Goal: Complete application form

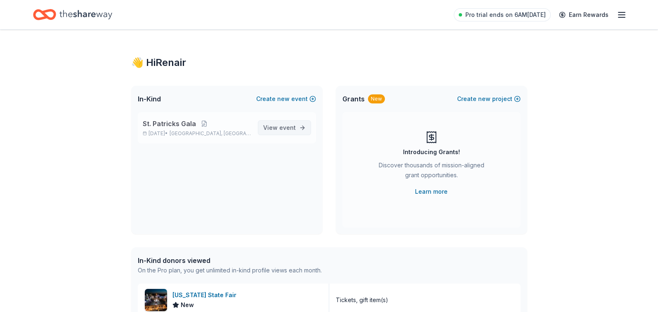
click at [281, 130] on span "event" at bounding box center [287, 127] width 16 height 7
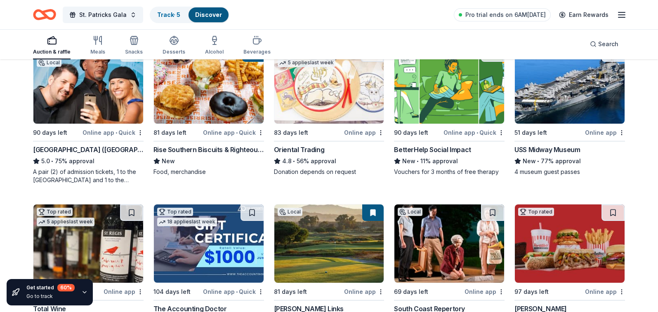
scroll to position [98, 0]
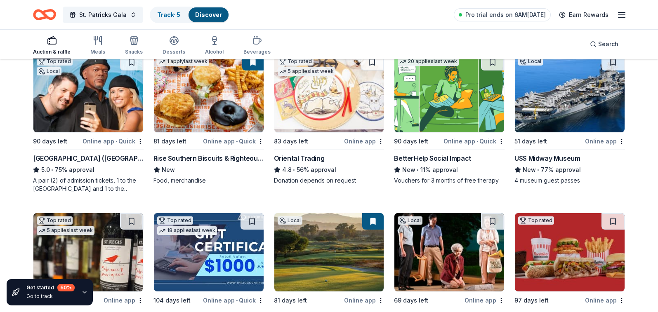
click at [309, 168] on div "4.8 • 56% approval" at bounding box center [329, 170] width 110 height 10
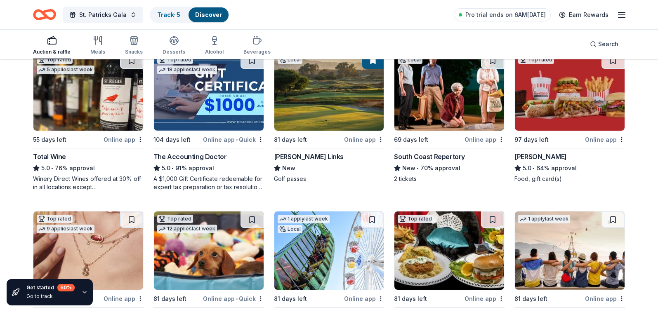
scroll to position [263, 0]
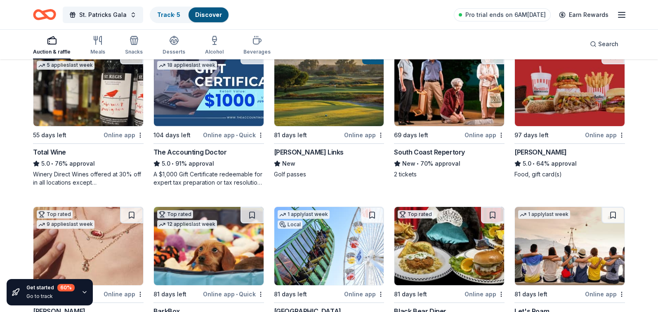
click at [200, 152] on div "The Accounting Doctor" at bounding box center [189, 152] width 73 height 10
click at [107, 14] on span "St. Patricks Gala" at bounding box center [102, 15] width 47 height 10
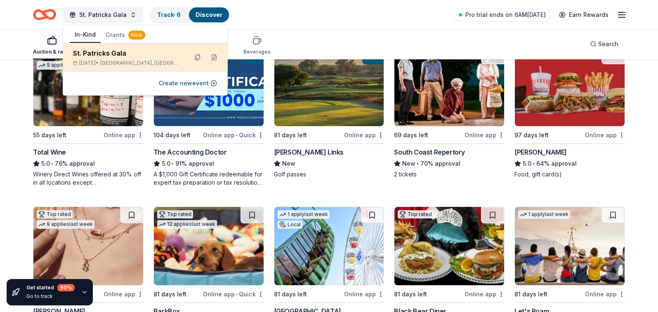
click at [104, 52] on div "St. Patricks Gala" at bounding box center [127, 53] width 108 height 10
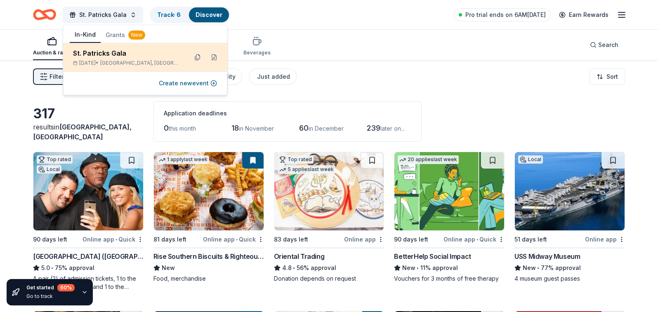
click at [122, 58] on div "St. Patricks Gala" at bounding box center [127, 53] width 108 height 10
click at [201, 59] on button at bounding box center [197, 57] width 13 height 13
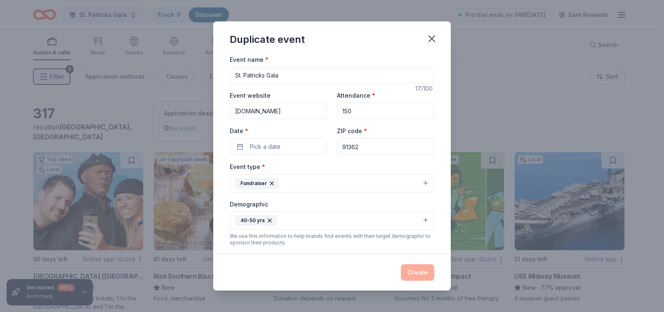
drag, startPoint x: 351, startPoint y: 109, endPoint x: 332, endPoint y: 110, distance: 19.0
click at [332, 110] on div "Event website [DOMAIN_NAME] Attendance * 150 Date * Pick a date ZIP code * 91362" at bounding box center [332, 122] width 204 height 65
type input "200"
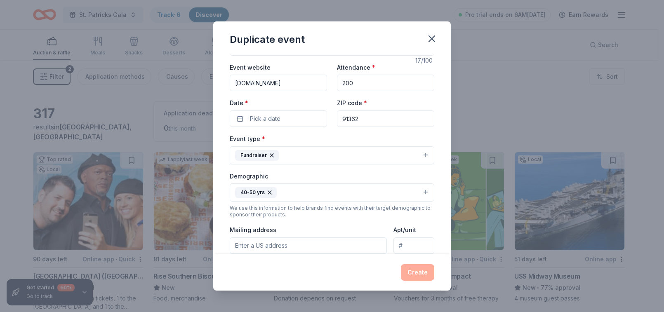
scroll to position [25, 0]
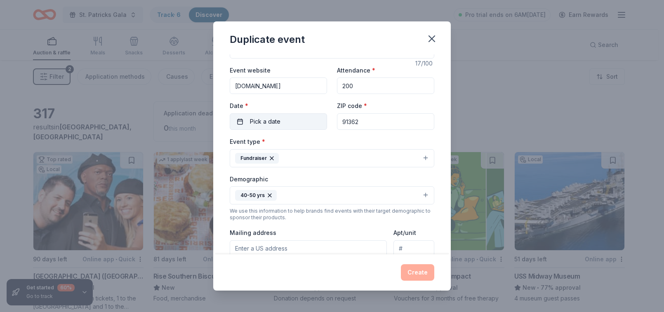
click at [239, 120] on button "Pick a date" at bounding box center [278, 121] width 97 height 16
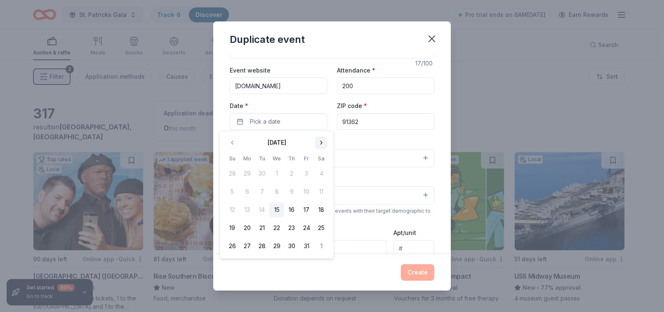
click at [322, 143] on button "Go to next month" at bounding box center [321, 143] width 12 height 12
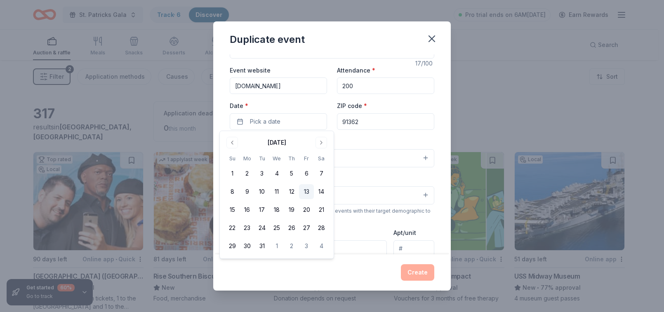
click at [305, 190] on button "13" at bounding box center [306, 191] width 15 height 15
click at [414, 269] on button "Create" at bounding box center [417, 272] width 33 height 16
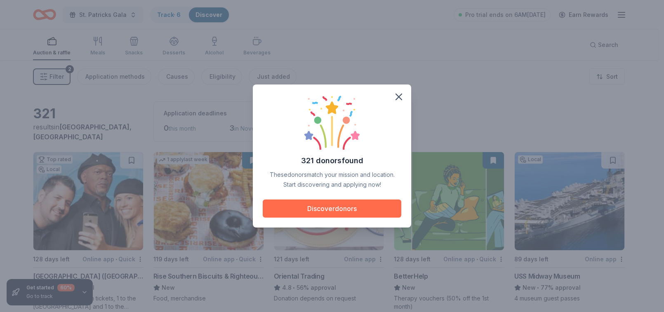
click at [363, 217] on button "Discover donors" at bounding box center [332, 209] width 139 height 18
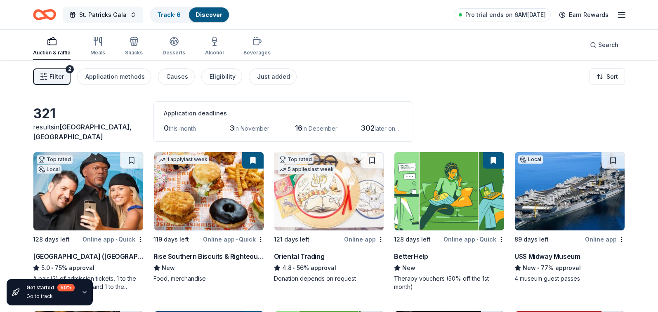
click at [114, 13] on span "St. Patricks Gala" at bounding box center [102, 15] width 47 height 10
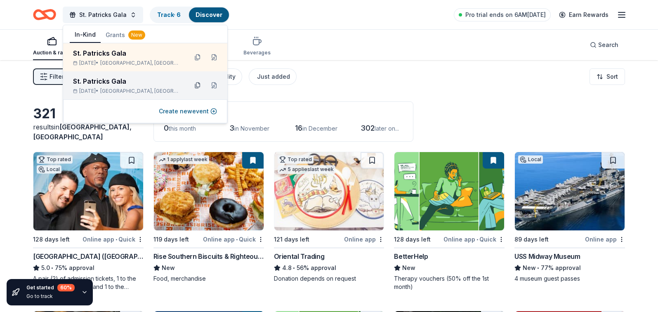
click at [195, 87] on button at bounding box center [197, 85] width 13 height 13
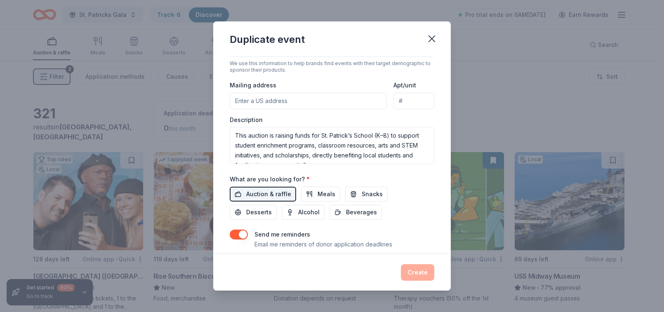
scroll to position [166, 0]
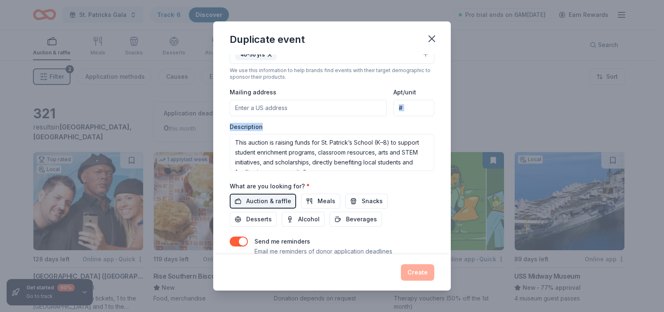
drag, startPoint x: 443, startPoint y: 146, endPoint x: 435, endPoint y: 95, distance: 51.0
click at [438, 99] on div "Event name * St. Patricks Gala 17 /100 Event website [DOMAIN_NAME] Attendance *…" at bounding box center [331, 154] width 237 height 200
click at [429, 37] on icon "button" at bounding box center [432, 39] width 6 height 6
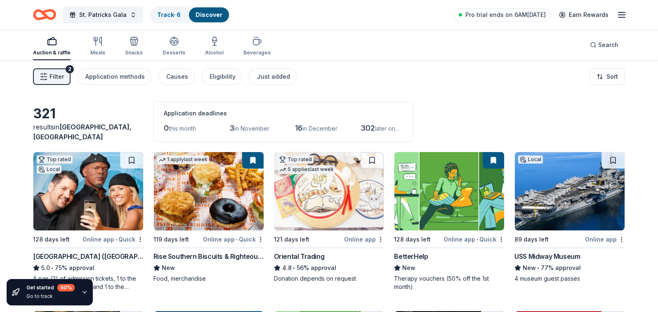
click at [54, 78] on span "Filter" at bounding box center [56, 77] width 14 height 10
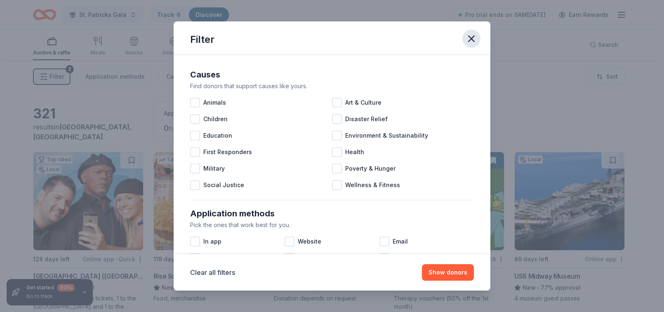
click at [467, 36] on icon "button" at bounding box center [471, 39] width 12 height 12
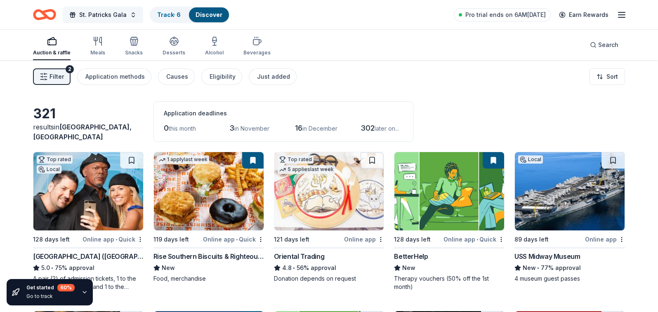
click at [126, 19] on button "St. Patricks Gala" at bounding box center [103, 15] width 80 height 16
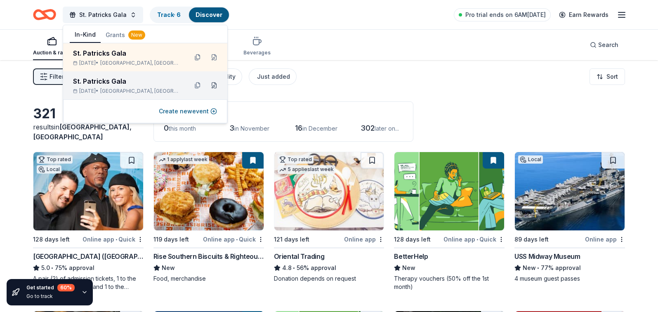
click at [215, 85] on button at bounding box center [213, 85] width 13 height 13
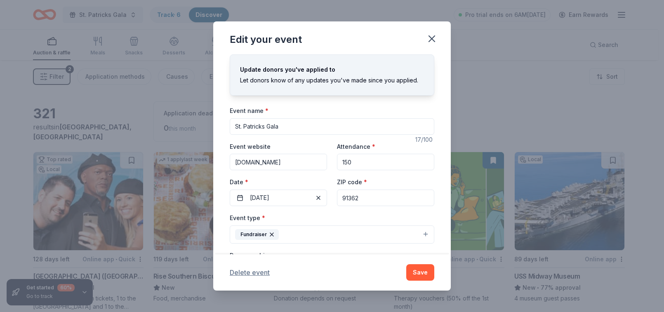
click at [244, 271] on button "Delete event" at bounding box center [250, 273] width 40 height 10
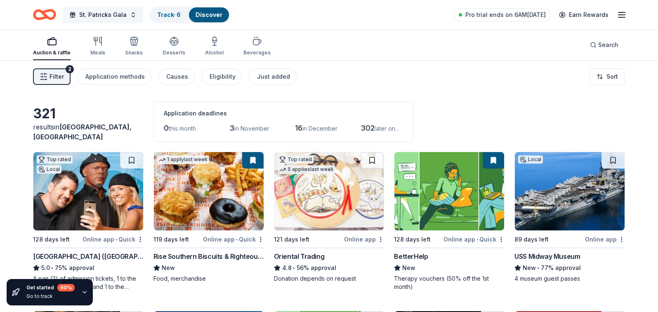
click at [101, 16] on span "St. Patricks Gala" at bounding box center [102, 15] width 47 height 10
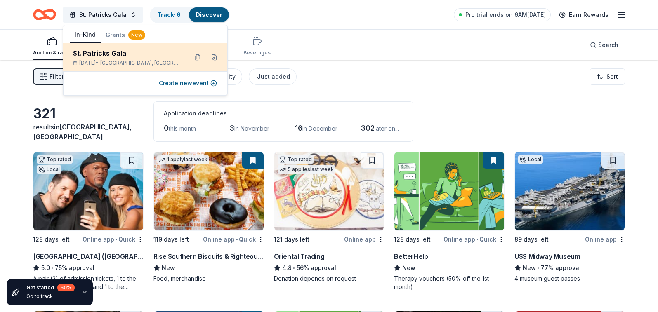
click at [131, 54] on div "St. Patricks Gala" at bounding box center [127, 53] width 108 height 10
click at [115, 55] on div "St. Patricks Gala" at bounding box center [127, 53] width 108 height 10
click at [108, 56] on div "St. Patricks Gala" at bounding box center [127, 53] width 108 height 10
click at [95, 61] on div "[DATE] • [GEOGRAPHIC_DATA], [GEOGRAPHIC_DATA]" at bounding box center [127, 63] width 108 height 7
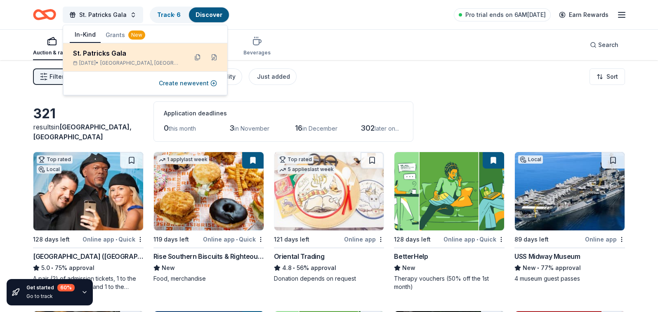
click at [95, 61] on div "[DATE] • [GEOGRAPHIC_DATA], [GEOGRAPHIC_DATA]" at bounding box center [127, 63] width 108 height 7
click at [77, 63] on icon at bounding box center [75, 63] width 5 height 6
click at [197, 57] on button at bounding box center [197, 57] width 13 height 13
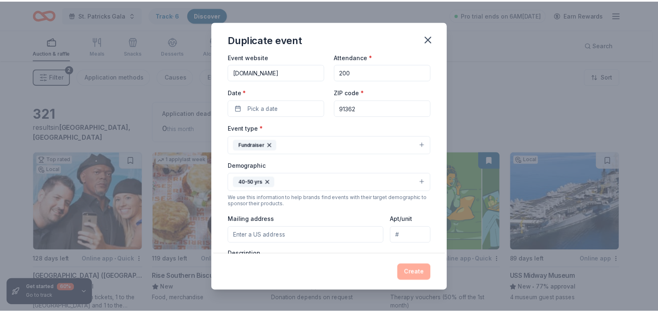
scroll to position [18, 0]
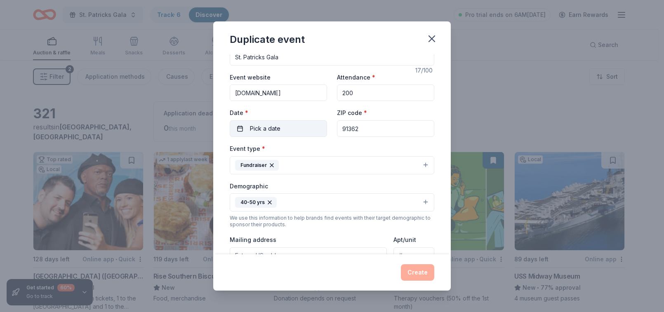
click at [285, 128] on button "Pick a date" at bounding box center [278, 128] width 97 height 16
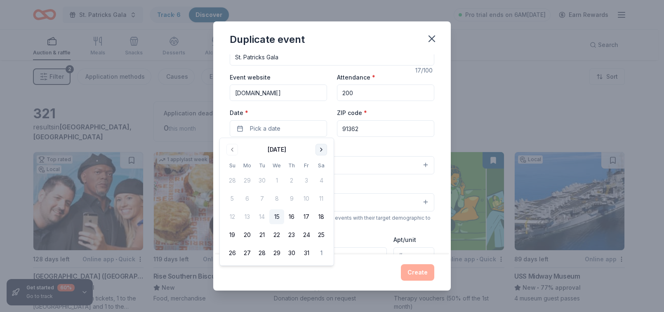
click at [318, 148] on button "Go to next month" at bounding box center [321, 150] width 12 height 12
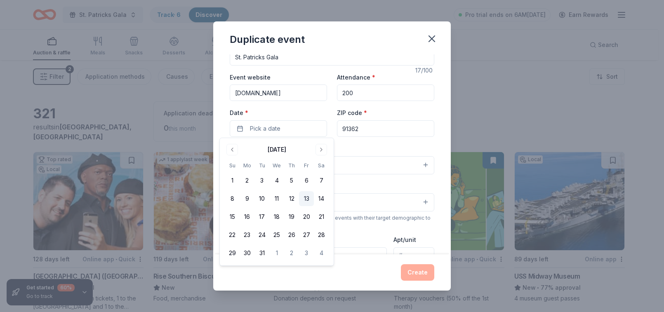
click at [307, 197] on button "13" at bounding box center [306, 198] width 15 height 15
click at [428, 35] on icon "button" at bounding box center [432, 39] width 12 height 12
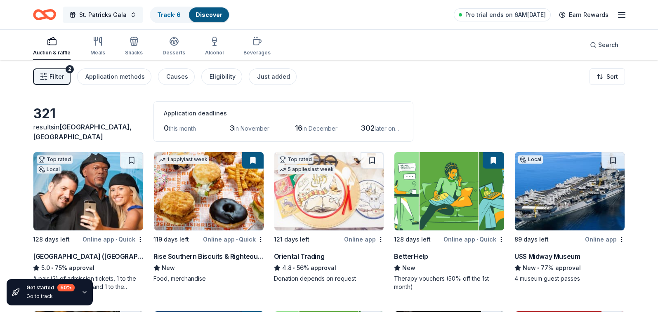
click at [109, 11] on span "St. Patricks Gala" at bounding box center [102, 15] width 47 height 10
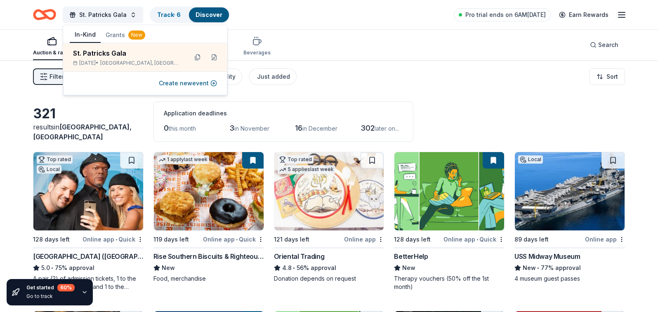
click at [359, 40] on div "Auction & raffle Meals Snacks Desserts Alcohol Beverages Search" at bounding box center [329, 45] width 592 height 31
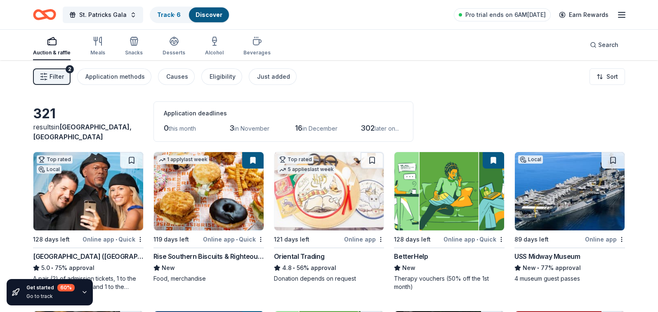
scroll to position [8, 0]
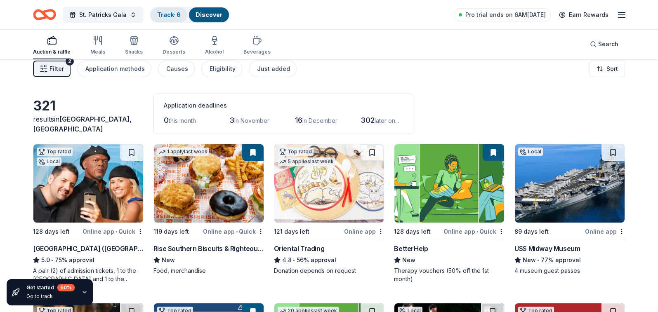
click at [168, 16] on link "Track · 6" at bounding box center [168, 14] width 23 height 7
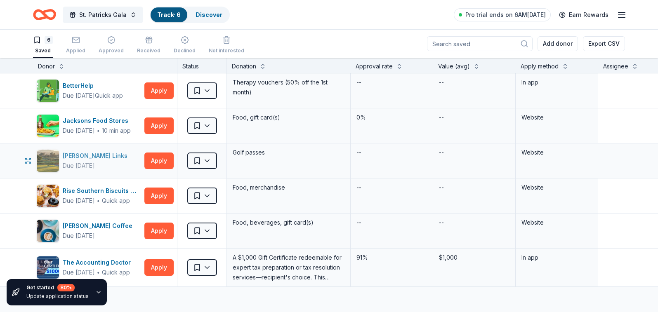
scroll to position [0, 0]
click at [148, 43] on icon "button" at bounding box center [149, 40] width 8 height 8
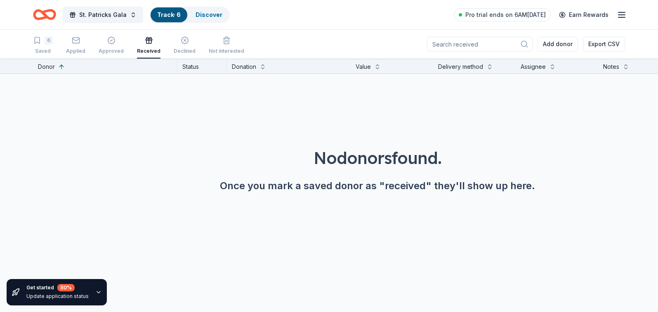
click at [503, 42] on input at bounding box center [480, 44] width 106 height 15
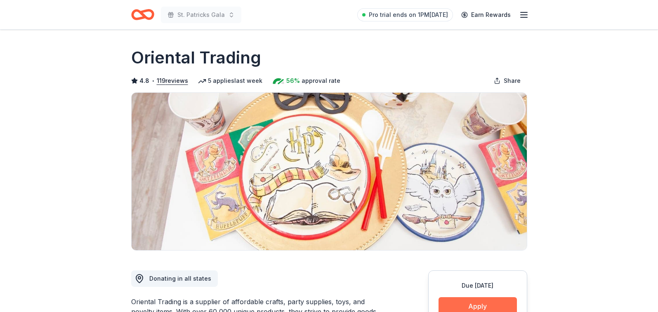
click at [489, 305] on button "Apply" at bounding box center [477, 306] width 78 height 18
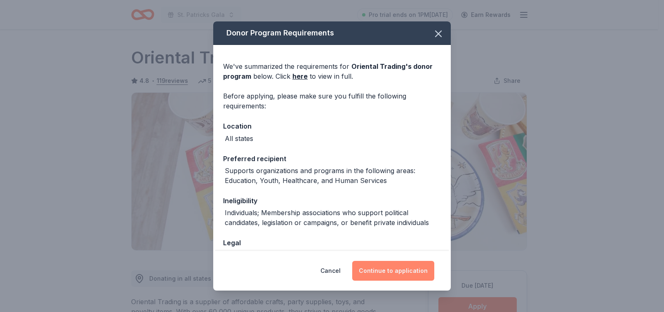
click at [400, 271] on button "Continue to application" at bounding box center [393, 271] width 82 height 20
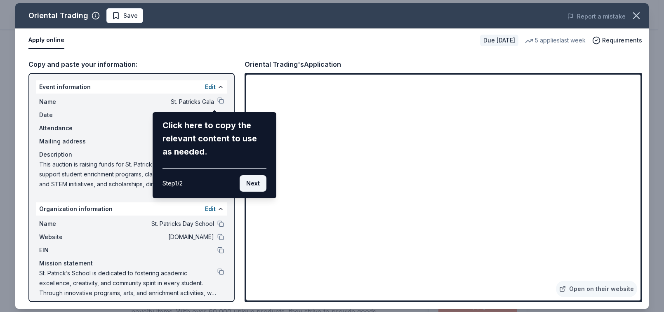
click at [252, 190] on button "Next" at bounding box center [253, 183] width 27 height 16
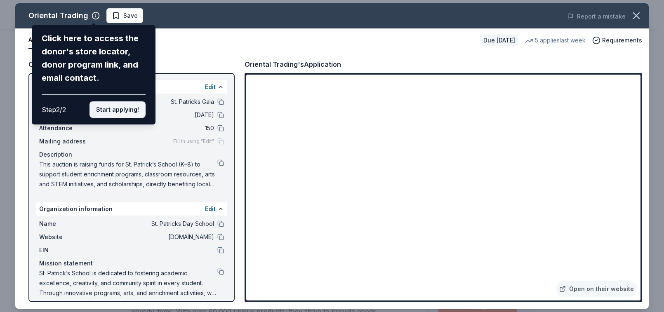
click at [134, 101] on button "Start applying!" at bounding box center [117, 109] width 56 height 16
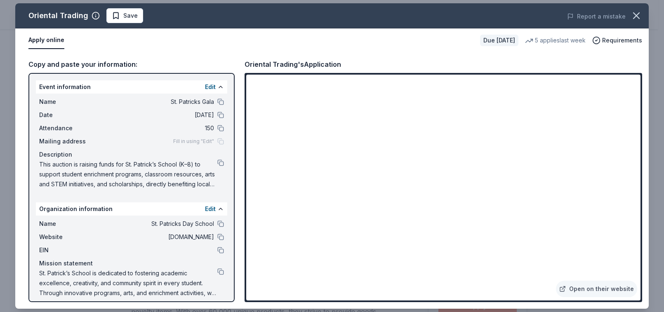
drag, startPoint x: 163, startPoint y: 100, endPoint x: 200, endPoint y: 102, distance: 37.1
click at [200, 102] on span "St. Patricks Gala" at bounding box center [154, 102] width 120 height 10
click at [217, 103] on button at bounding box center [220, 102] width 7 height 7
click at [217, 250] on button at bounding box center [220, 250] width 7 height 7
drag, startPoint x: 210, startPoint y: 127, endPoint x: 196, endPoint y: 128, distance: 14.5
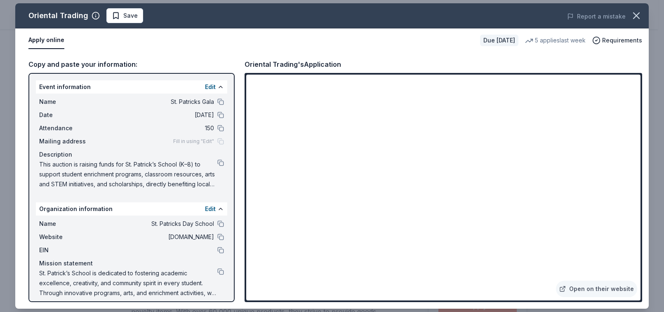
click at [196, 128] on div "Attendance 150" at bounding box center [131, 128] width 185 height 10
drag, startPoint x: 197, startPoint y: 128, endPoint x: 210, endPoint y: 129, distance: 13.6
click at [210, 129] on div "Attendance 150" at bounding box center [131, 128] width 185 height 10
drag, startPoint x: 641, startPoint y: 179, endPoint x: 641, endPoint y: 165, distance: 13.6
click at [641, 165] on div "Open on their website" at bounding box center [442, 187] width 397 height 229
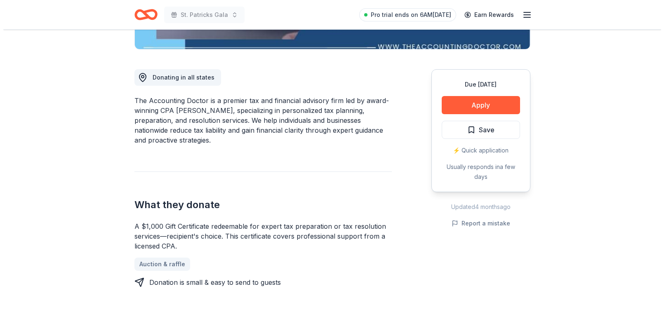
scroll to position [231, 0]
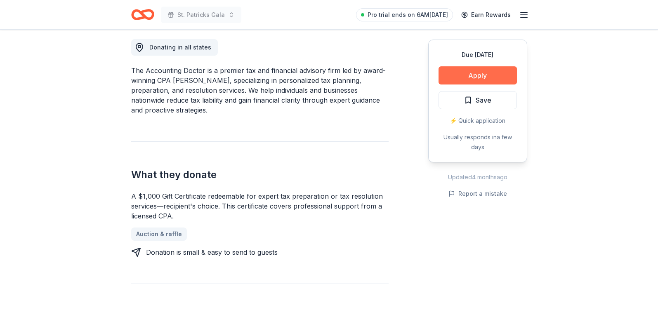
click at [467, 76] on button "Apply" at bounding box center [477, 75] width 78 height 18
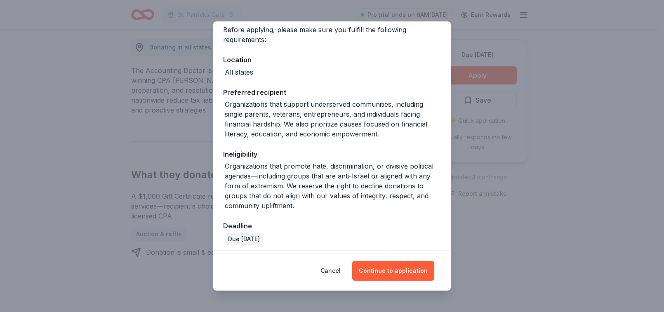
scroll to position [69, 0]
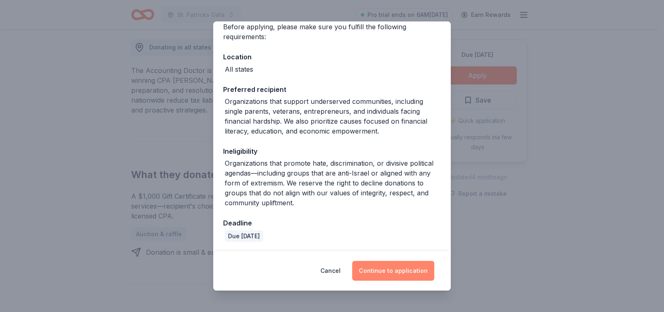
click at [404, 271] on button "Continue to application" at bounding box center [393, 271] width 82 height 20
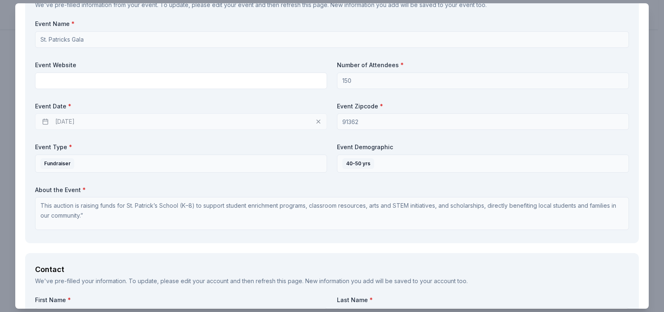
scroll to position [314, 0]
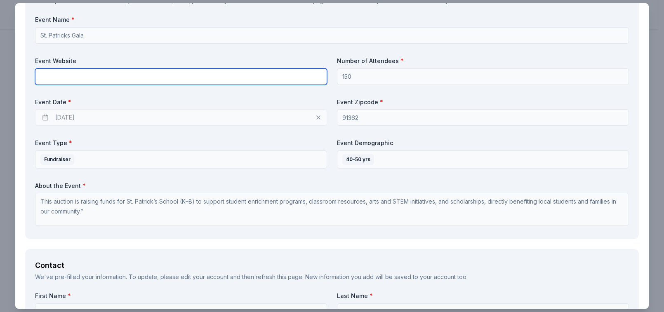
click at [67, 76] on input "text" at bounding box center [181, 76] width 292 height 16
type input "[DOMAIN_NAME]"
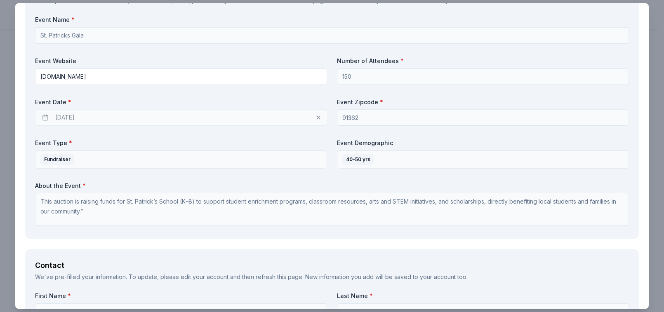
click at [89, 113] on div "02/02/2026" at bounding box center [181, 117] width 292 height 16
click at [313, 116] on div "02/02/2026" at bounding box center [181, 117] width 292 height 16
click at [314, 116] on div "02/02/2026" at bounding box center [181, 117] width 292 height 16
drag, startPoint x: 314, startPoint y: 116, endPoint x: 298, endPoint y: 116, distance: 16.1
click at [308, 116] on div "02/02/2026" at bounding box center [181, 117] width 292 height 16
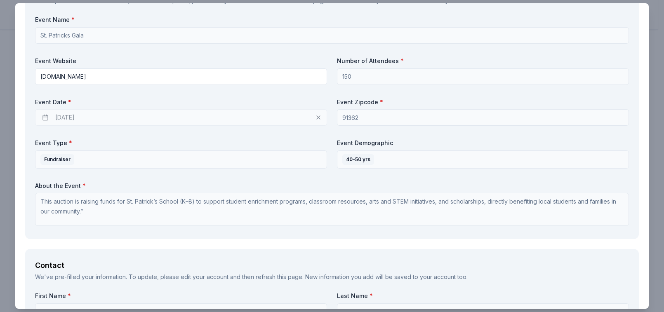
drag, startPoint x: 54, startPoint y: 103, endPoint x: 47, endPoint y: 116, distance: 14.6
click at [54, 105] on div "Event Date * 02/02/2026" at bounding box center [181, 112] width 292 height 28
click at [47, 116] on div "02/02/2026" at bounding box center [181, 117] width 292 height 16
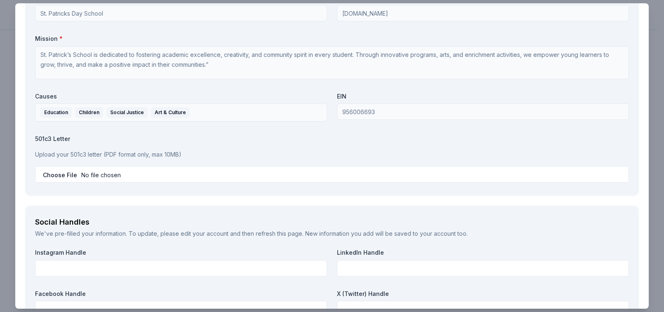
scroll to position [752, 0]
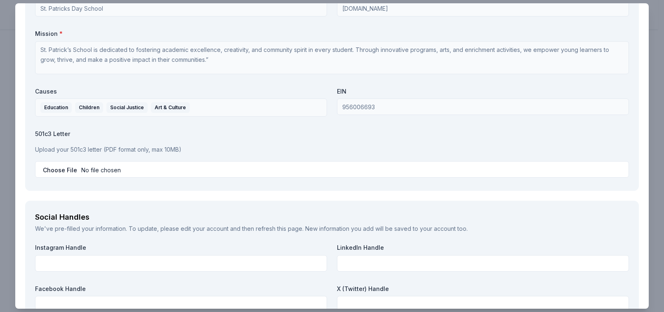
click at [89, 168] on input "file" at bounding box center [332, 169] width 594 height 16
type input "C:\fakepath\SPEDS Tax Exempt Information-2.pdf"
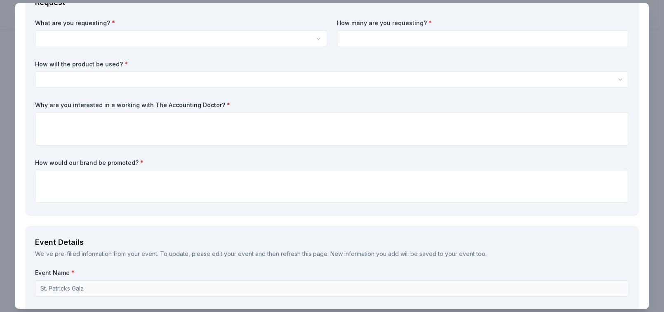
scroll to position [0, 0]
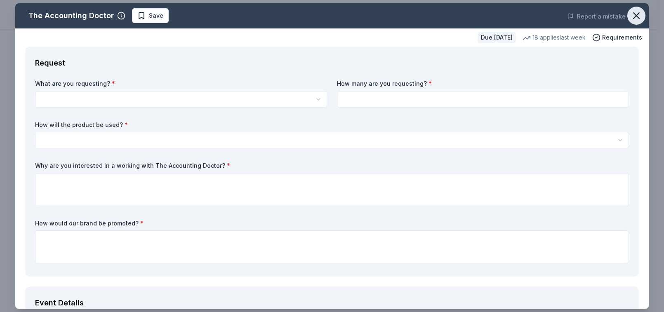
click at [630, 17] on icon "button" at bounding box center [636, 16] width 12 height 12
click at [146, 15] on span "Save" at bounding box center [150, 16] width 26 height 10
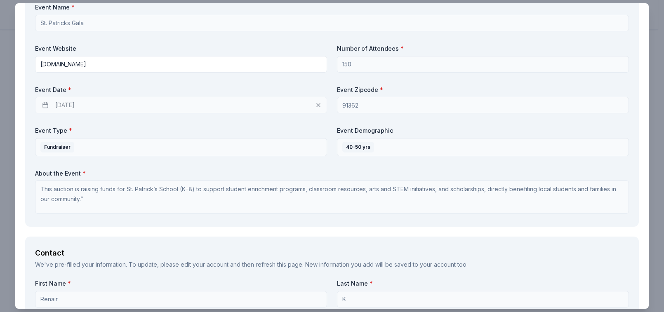
scroll to position [333, 0]
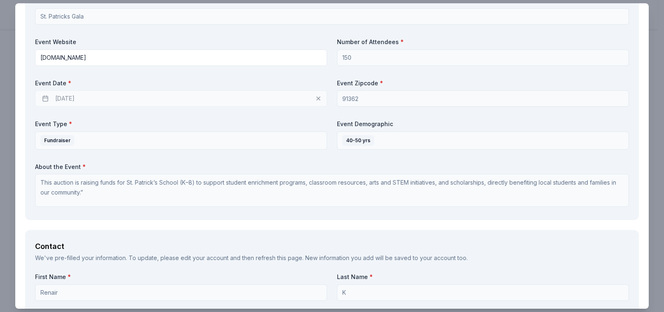
click at [61, 80] on label "Event Date *" at bounding box center [181, 83] width 292 height 8
click at [44, 96] on div "02/02/2026" at bounding box center [181, 98] width 292 height 16
drag, startPoint x: 46, startPoint y: 97, endPoint x: 85, endPoint y: 99, distance: 38.4
click at [51, 97] on div "02/02/2026" at bounding box center [181, 98] width 292 height 16
drag, startPoint x: 86, startPoint y: 99, endPoint x: 70, endPoint y: 97, distance: 15.7
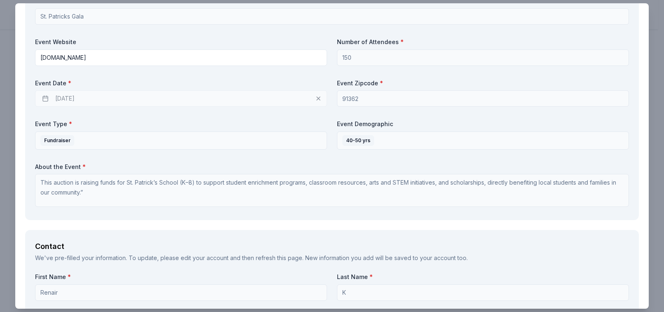
click at [70, 97] on div "02/02/2026" at bounding box center [181, 98] width 292 height 16
drag, startPoint x: 92, startPoint y: 94, endPoint x: 59, endPoint y: 98, distance: 32.3
click at [60, 98] on div "02/02/2026" at bounding box center [181, 98] width 292 height 16
click at [59, 98] on div "02/02/2026" at bounding box center [181, 98] width 292 height 16
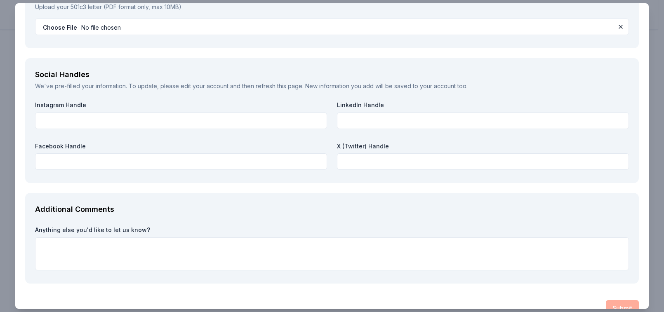
scroll to position [908, 0]
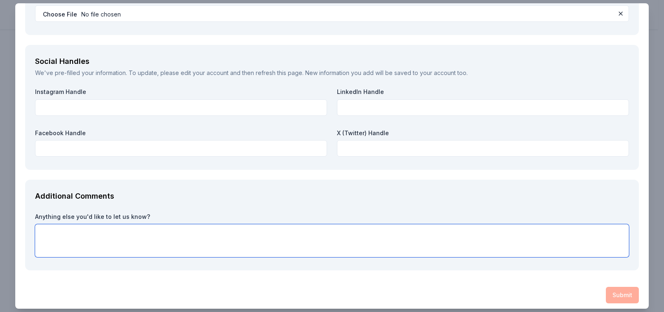
click at [69, 224] on textarea at bounding box center [332, 240] width 594 height 33
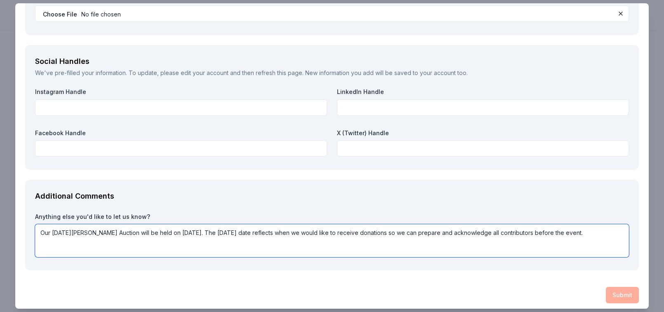
type textarea "Our St. Patrick's Day Auction will be held on March 13, 2026. The February 2 da…"
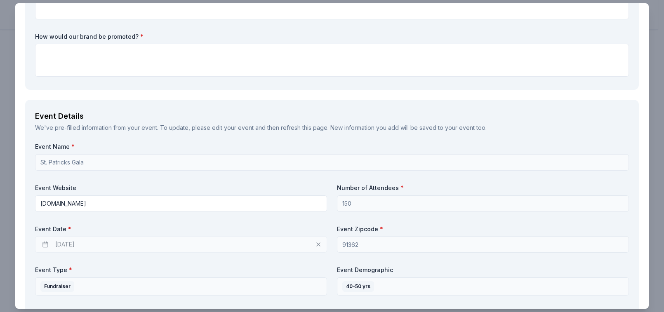
scroll to position [177, 0]
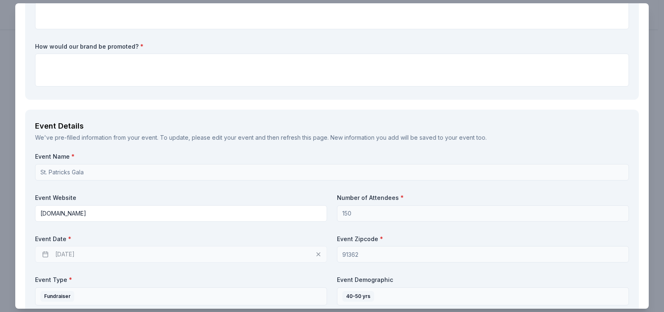
drag, startPoint x: 642, startPoint y: 59, endPoint x: 641, endPoint y: 40, distance: 19.4
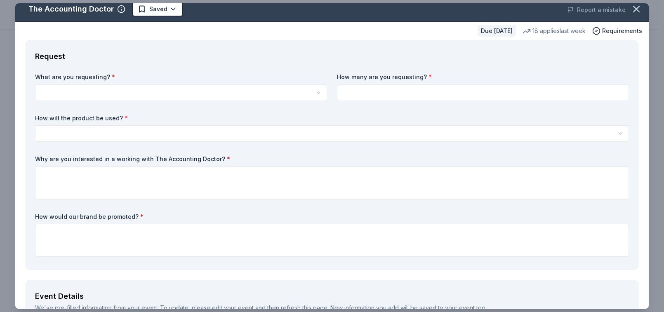
scroll to position [8, 0]
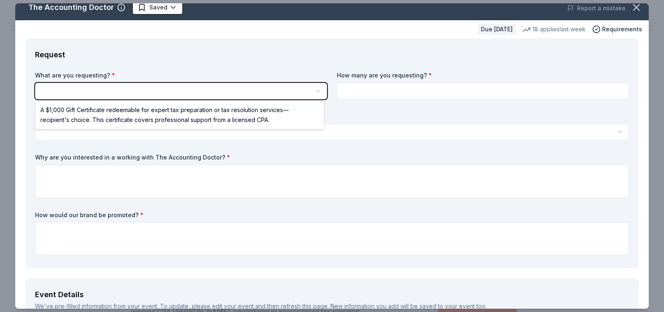
click at [263, 89] on html "St. Patricks Gala Saved Apply Due in 104 days Share The Accounting Doctor 5.0 •…" at bounding box center [332, 156] width 664 height 312
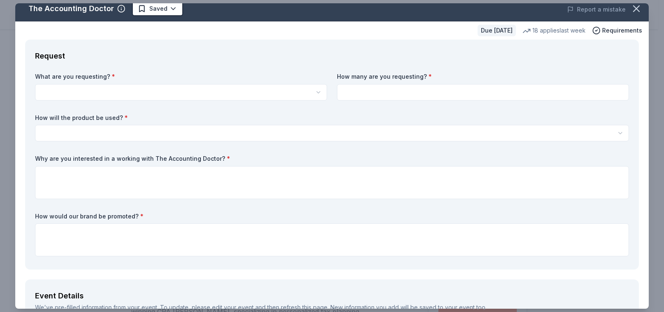
click at [313, 93] on html "St. Patricks Gala Saved Apply Due in 104 days Share The Accounting Doctor 5.0 •…" at bounding box center [332, 156] width 664 height 312
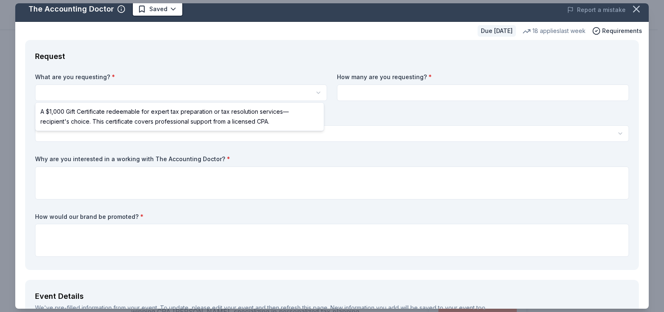
select select "A $1,000 Gift Certificate redeemable for expert tax preparation or tax resoluti…"
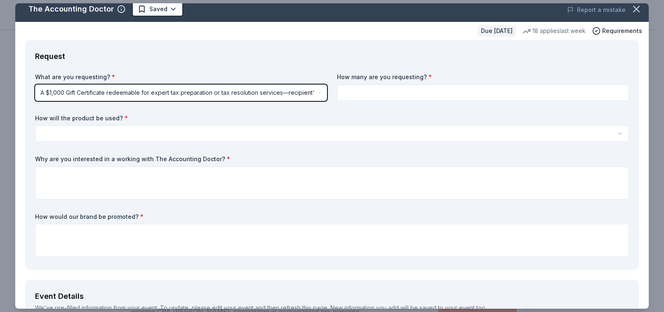
scroll to position [5, 0]
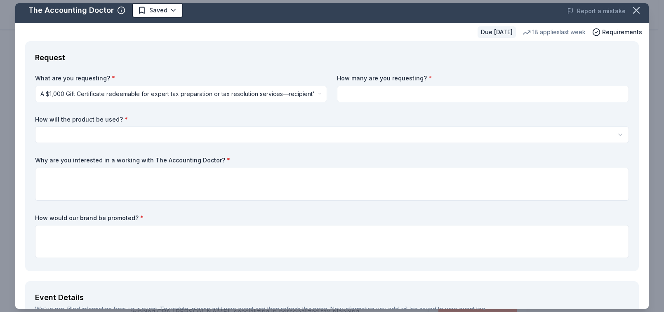
click at [466, 93] on input at bounding box center [483, 94] width 292 height 16
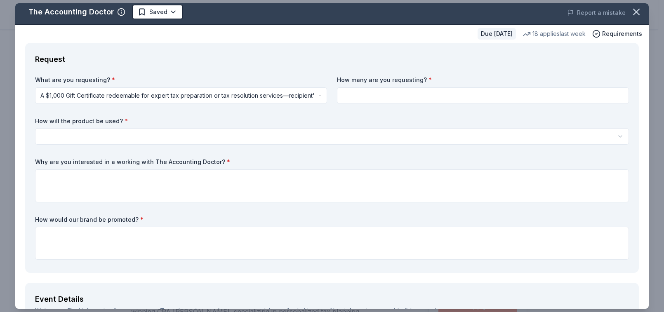
scroll to position [1, 0]
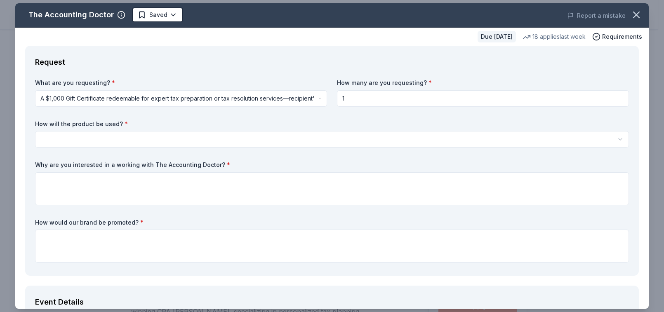
type input "1"
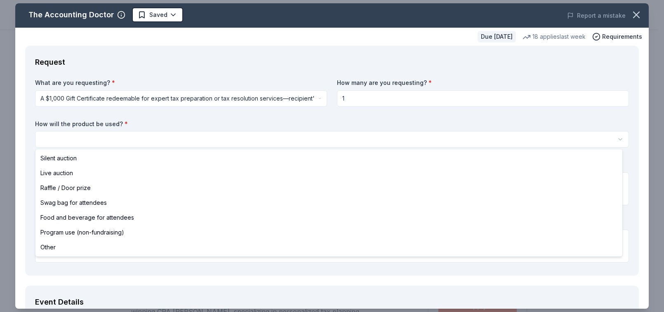
click at [377, 135] on html "St. Patricks Gala Saved Apply Due in 104 days Share The Accounting Doctor 5.0 •…" at bounding box center [332, 156] width 664 height 312
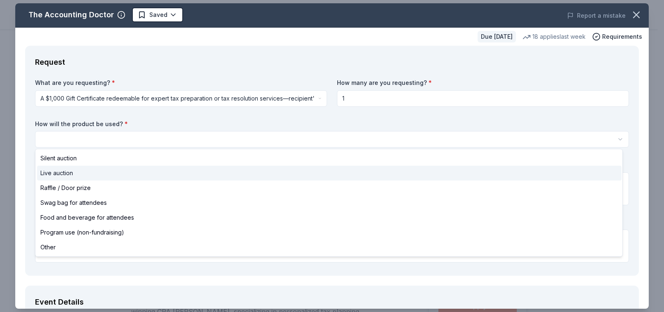
select select "liveAuction"
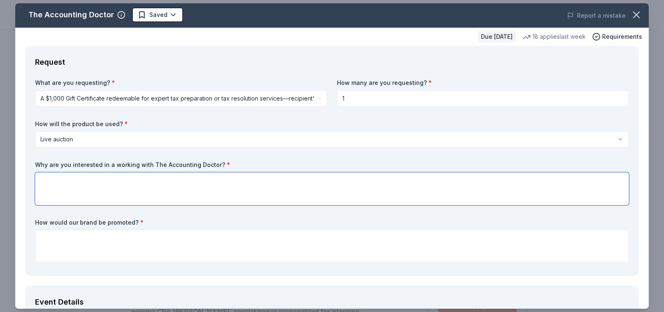
click at [294, 187] on textarea at bounding box center [332, 188] width 594 height 33
click at [94, 174] on textarea "The" at bounding box center [332, 188] width 594 height 33
click at [98, 176] on textarea "The" at bounding box center [332, 188] width 594 height 33
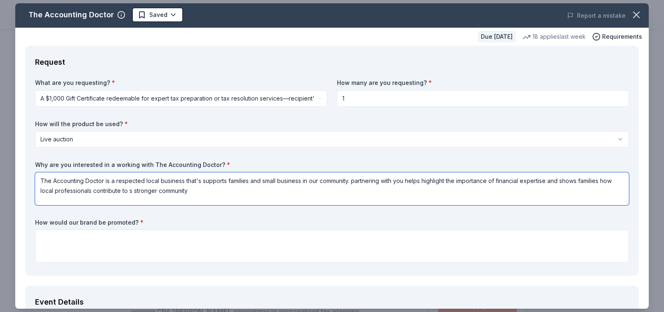
click at [355, 181] on textarea "The Accounting Doctor is a respected local business that's supports families an…" at bounding box center [332, 188] width 594 height 33
click at [146, 190] on textarea "The Accounting Doctor is a respected local business that's supports families an…" at bounding box center [332, 188] width 594 height 33
type textarea "The Accounting Doctor is a respected local business that's supports families an…"
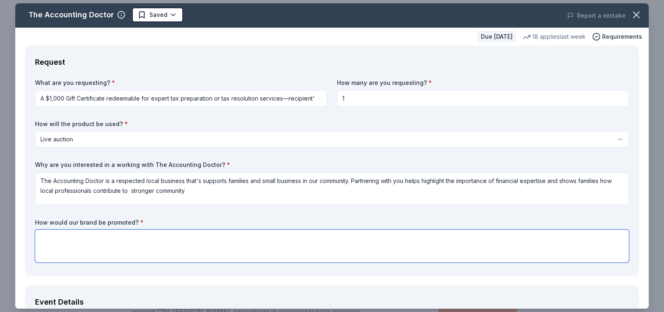
click at [79, 240] on textarea at bounding box center [332, 246] width 594 height 33
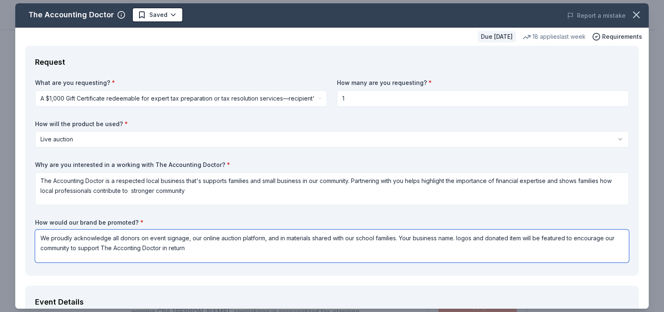
scroll to position [0, 0]
click at [456, 237] on textarea "We proudly acknowledge all donors on event signage, our online auction platform…" at bounding box center [332, 246] width 594 height 33
click at [127, 249] on textarea "We proudly acknowledge all donors on event signage, our online auction platform…" at bounding box center [332, 246] width 594 height 33
click at [191, 249] on textarea "We proudly acknowledge all donors on event signage, our online auction platform…" at bounding box center [332, 246] width 594 height 33
type textarea "We proudly acknowledge all donors on event signage, our online auction platform…"
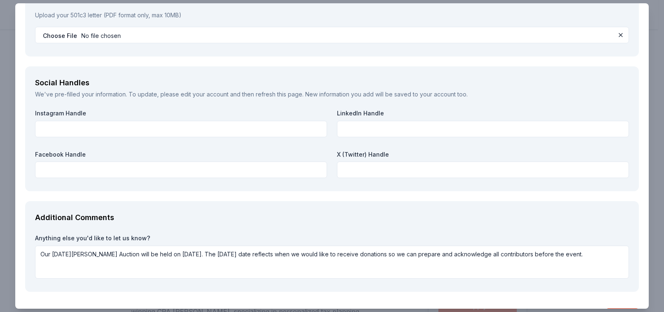
scroll to position [908, 0]
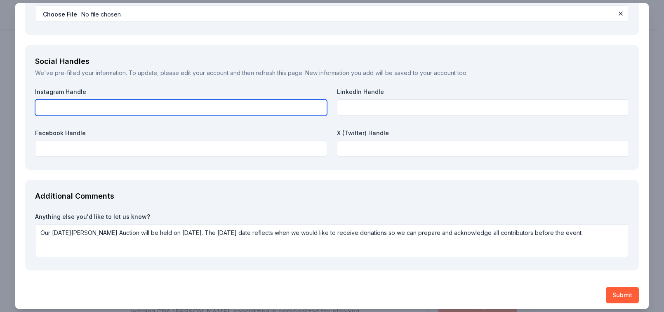
click at [121, 104] on input "text" at bounding box center [181, 107] width 292 height 16
type input "active"
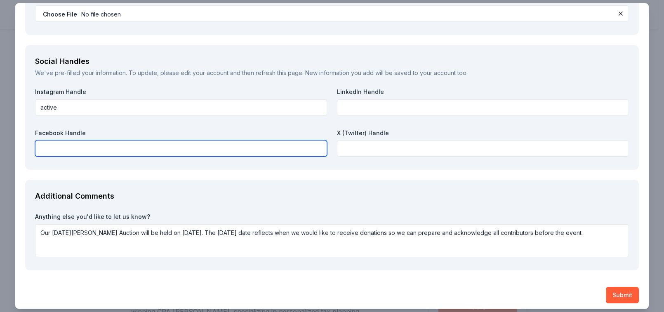
click at [96, 144] on input "text" at bounding box center [181, 148] width 292 height 16
type input "active"
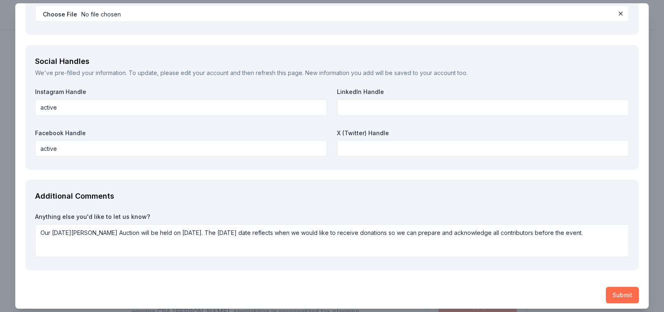
click at [613, 291] on button "Submit" at bounding box center [622, 295] width 33 height 16
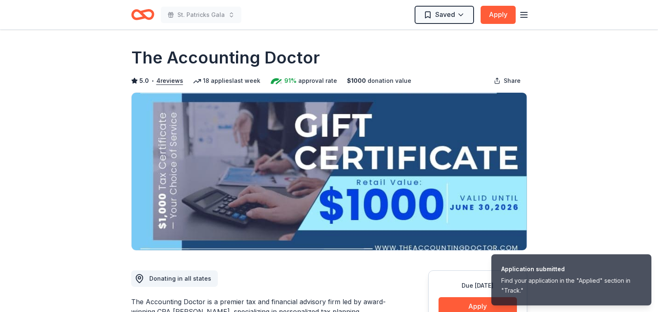
scroll to position [0, 0]
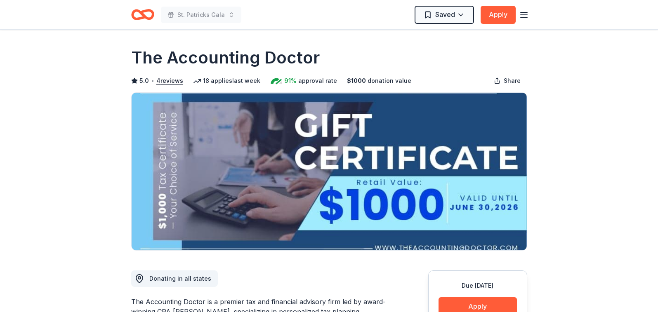
click at [526, 15] on icon "button" at bounding box center [524, 15] width 10 height 10
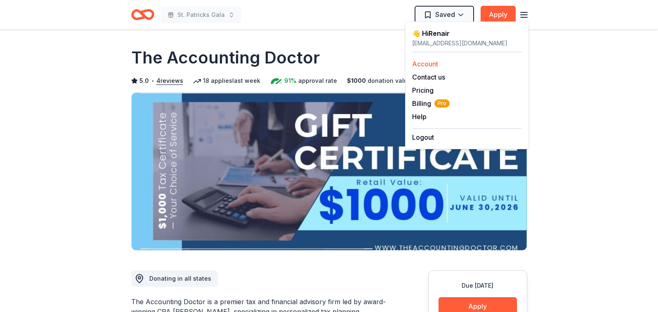
click at [422, 65] on link "Account" at bounding box center [425, 64] width 26 height 8
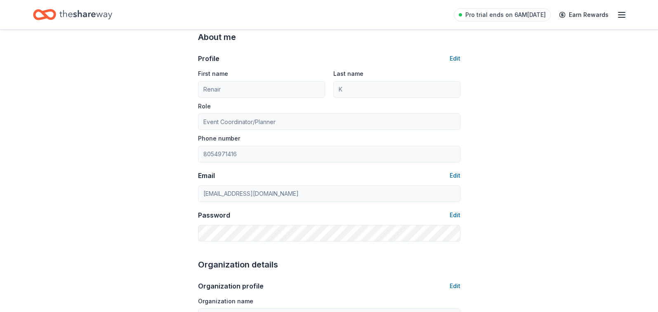
scroll to position [26, 0]
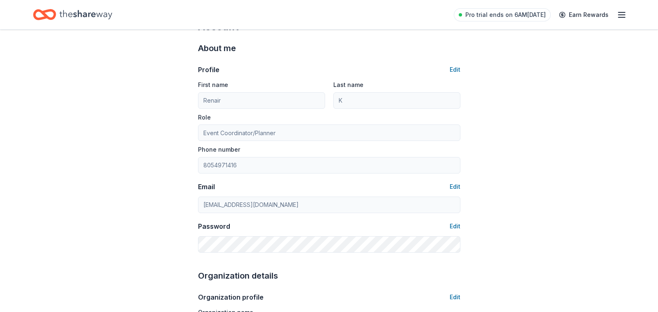
click at [623, 15] on line "button" at bounding box center [621, 15] width 7 height 0
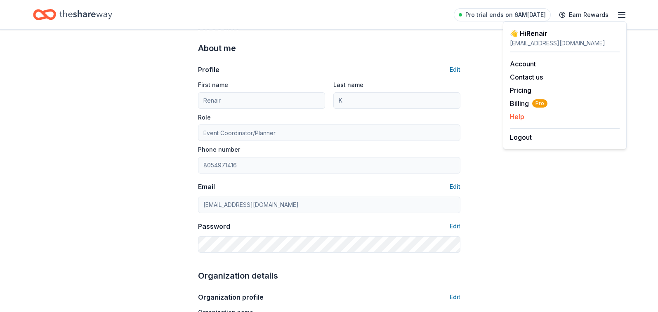
click at [515, 119] on button "Help" at bounding box center [517, 117] width 14 height 10
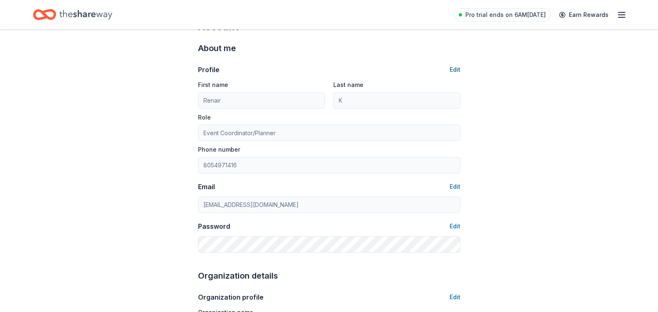
click at [452, 71] on button "Edit" at bounding box center [454, 70] width 11 height 10
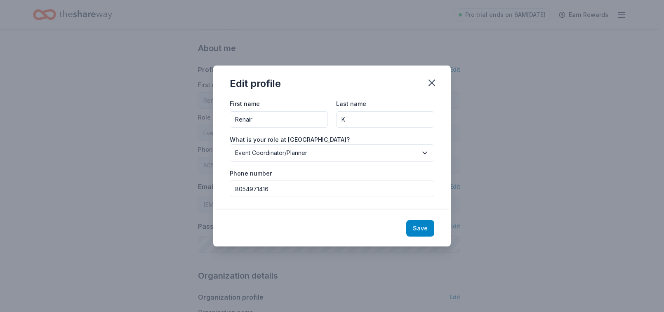
click at [421, 225] on button "Save" at bounding box center [420, 228] width 28 height 16
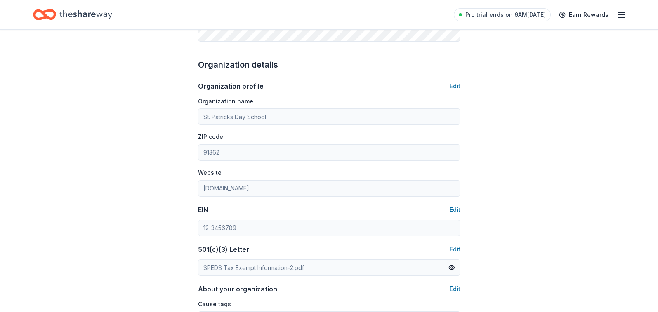
scroll to position [232, 0]
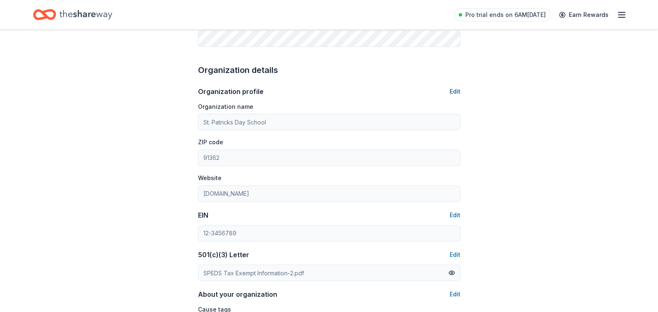
click at [451, 89] on button "Edit" at bounding box center [454, 92] width 11 height 10
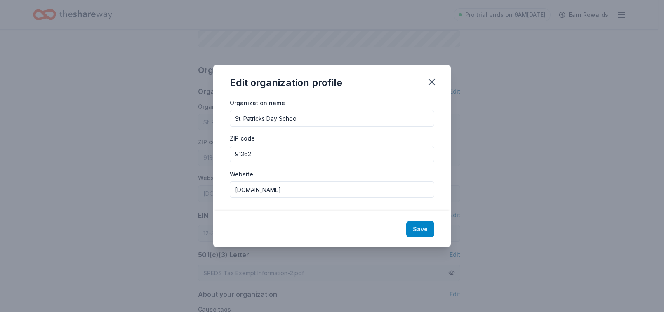
click at [422, 229] on button "Save" at bounding box center [420, 229] width 28 height 16
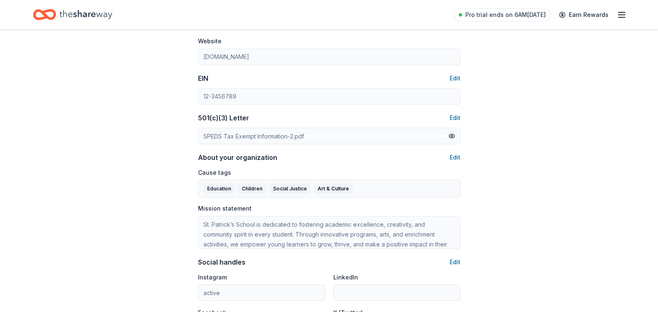
scroll to position [381, 0]
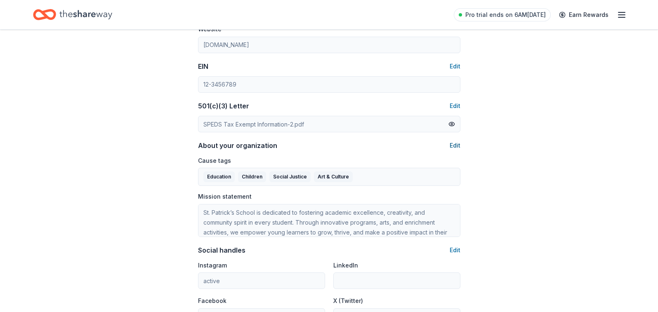
click at [454, 143] on button "Edit" at bounding box center [454, 146] width 11 height 10
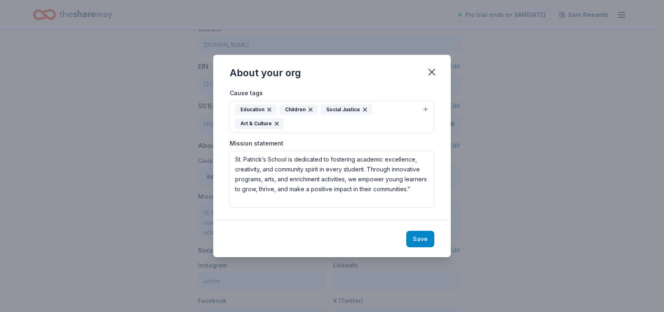
click at [421, 234] on button "Save" at bounding box center [420, 239] width 28 height 16
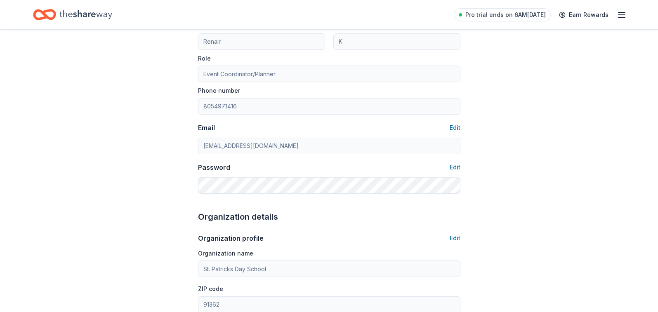
scroll to position [0, 0]
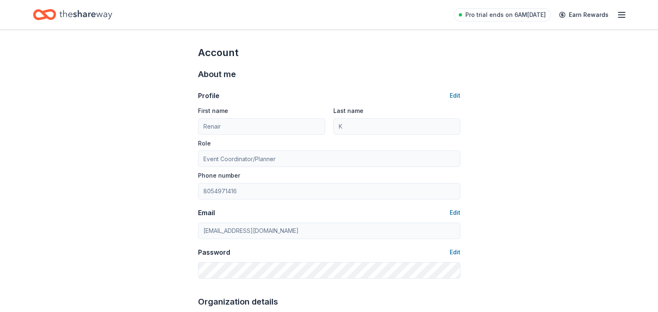
click at [621, 14] on icon "button" at bounding box center [621, 15] width 10 height 10
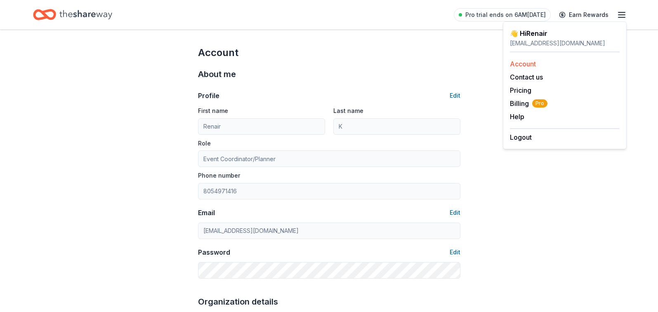
click at [526, 63] on link "Account" at bounding box center [523, 64] width 26 height 8
click at [525, 62] on link "Account" at bounding box center [523, 64] width 26 height 8
click at [529, 33] on div "👋 Hi Renair" at bounding box center [565, 33] width 110 height 10
click at [518, 46] on div "aloharooster@yahoo.com" at bounding box center [565, 43] width 110 height 10
click at [519, 33] on div "👋 Hi Renair" at bounding box center [565, 33] width 110 height 10
